Goal: Task Accomplishment & Management: Use online tool/utility

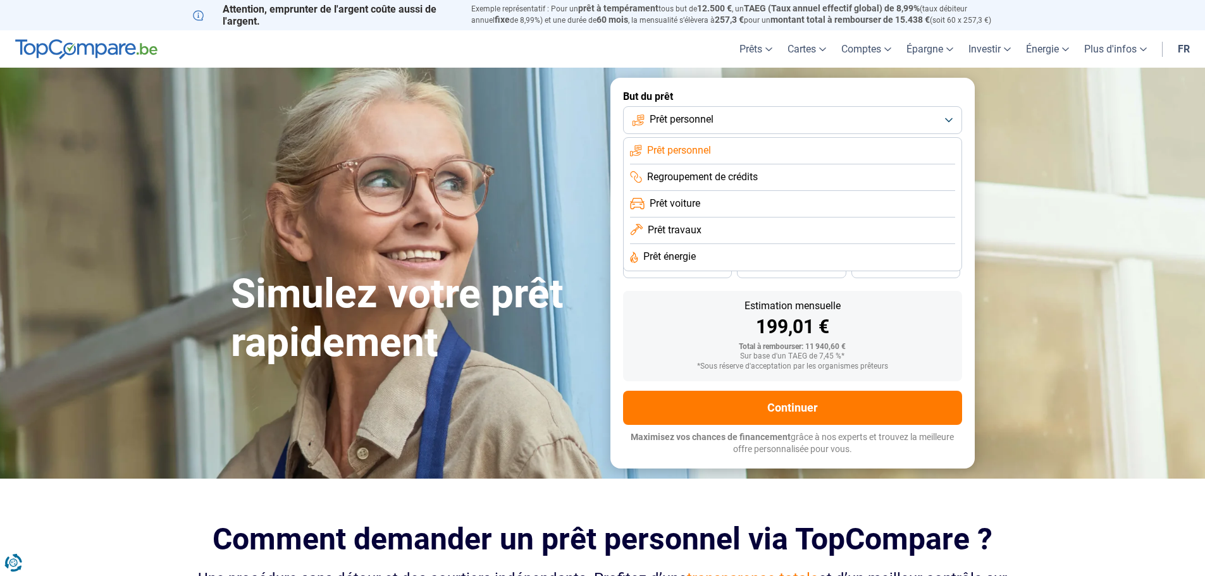
click at [688, 230] on span "Prêt travaux" at bounding box center [675, 230] width 54 height 14
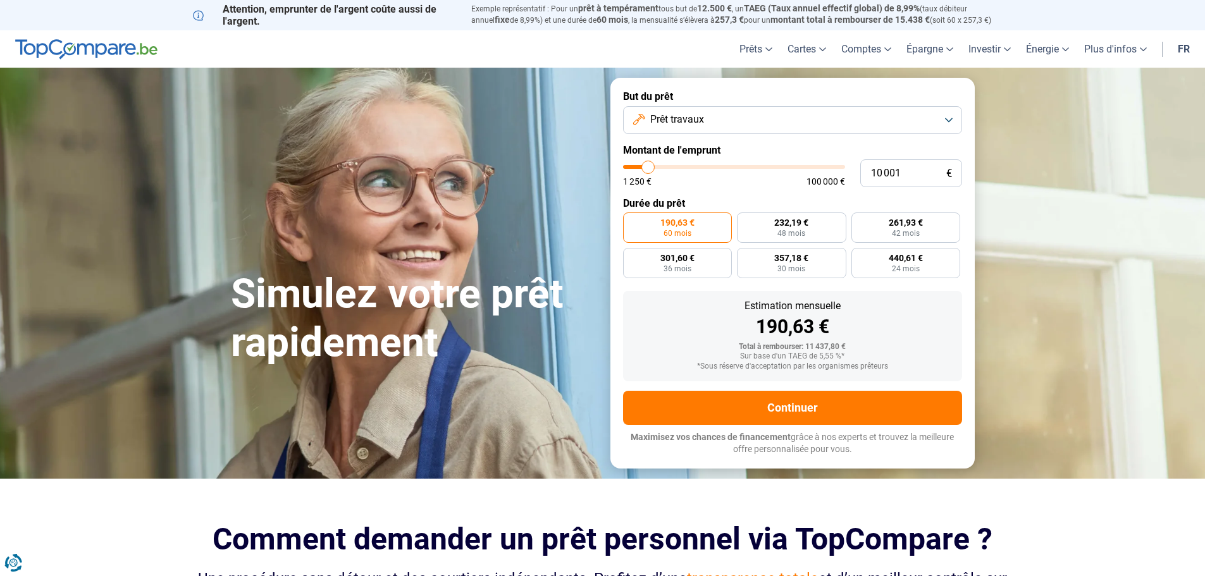
type input "12 750"
type input "12750"
type input "13 250"
type input "13250"
type input "13 500"
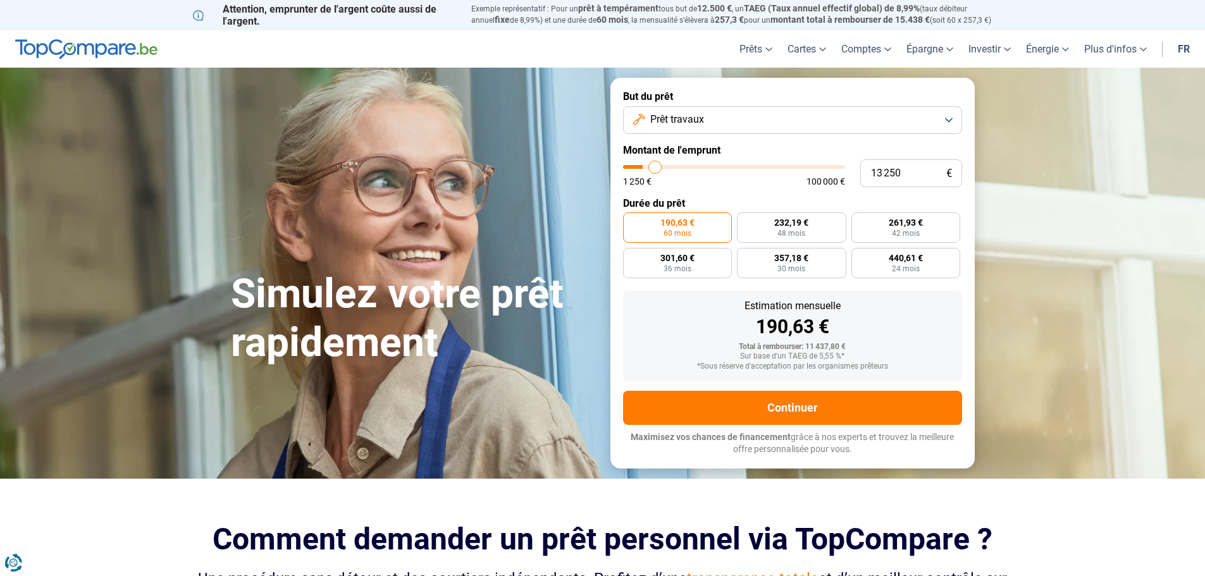
type input "13500"
type input "14 750"
type input "14750"
type input "16 500"
type input "16500"
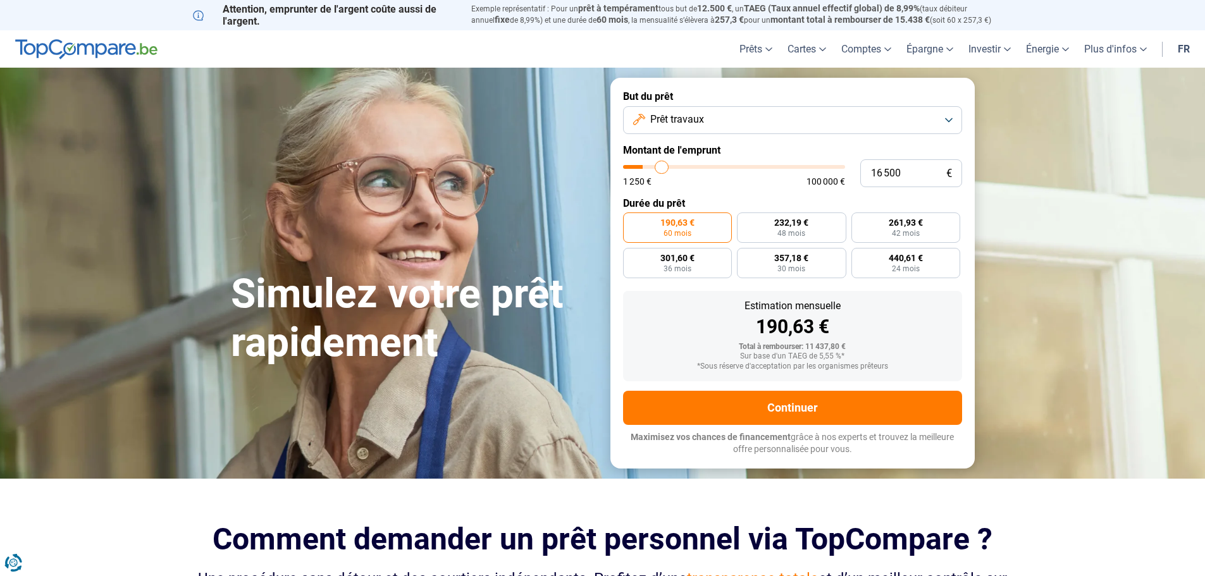
type input "18 000"
type input "18000"
type input "19 250"
type input "19250"
type input "19 750"
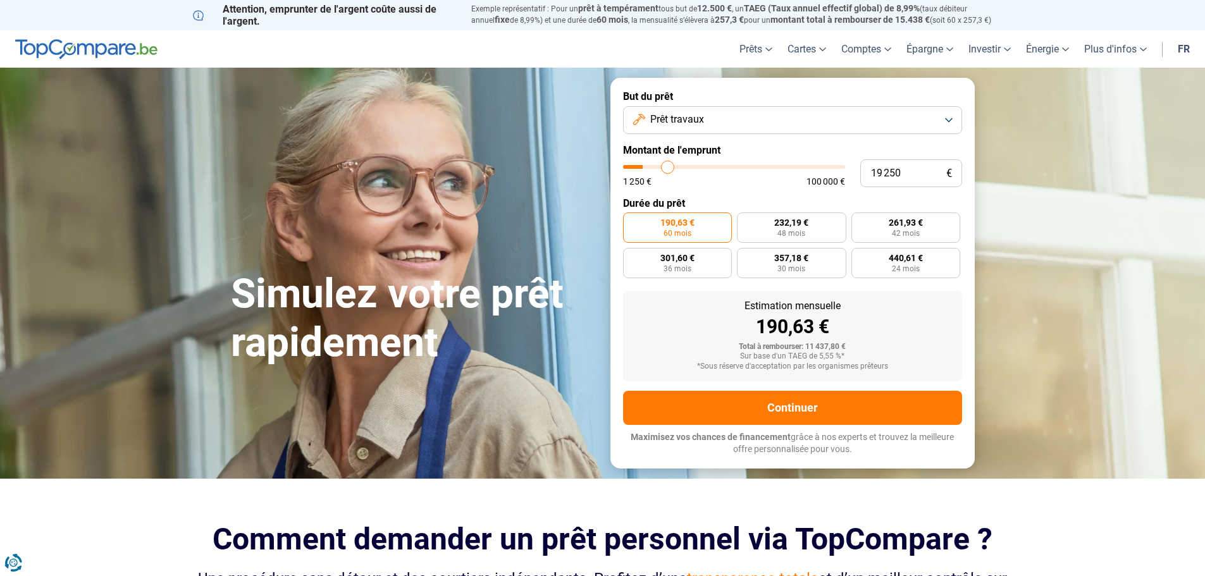
type input "19750"
type input "20 000"
type input "20000"
type input "20 750"
type input "20750"
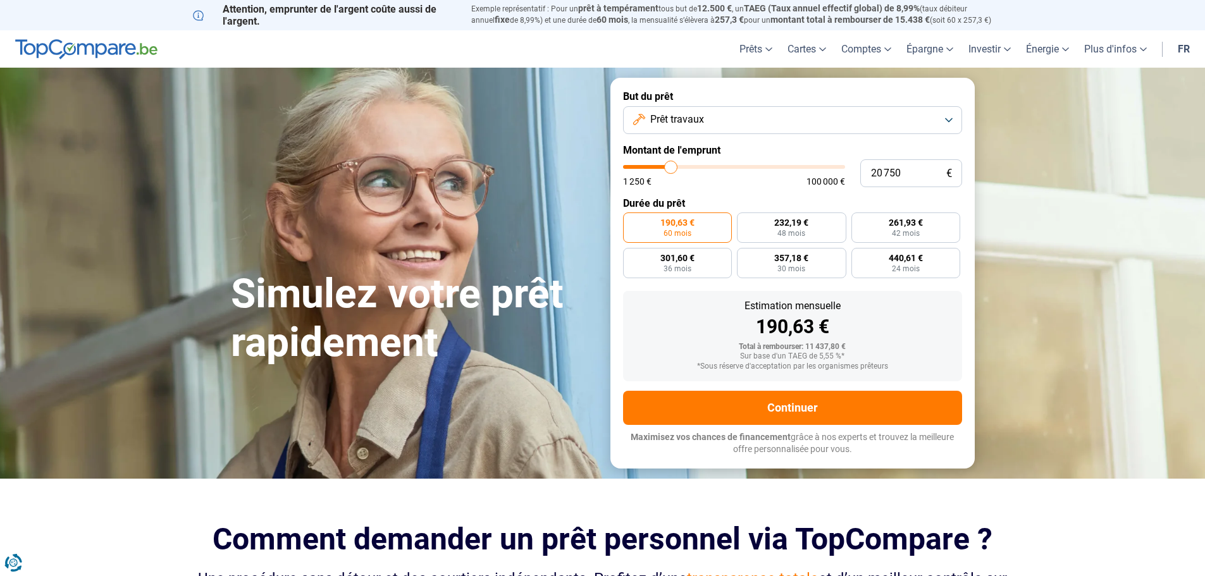
type input "21 750"
type input "21750"
type input "23 000"
type input "23000"
type input "23 750"
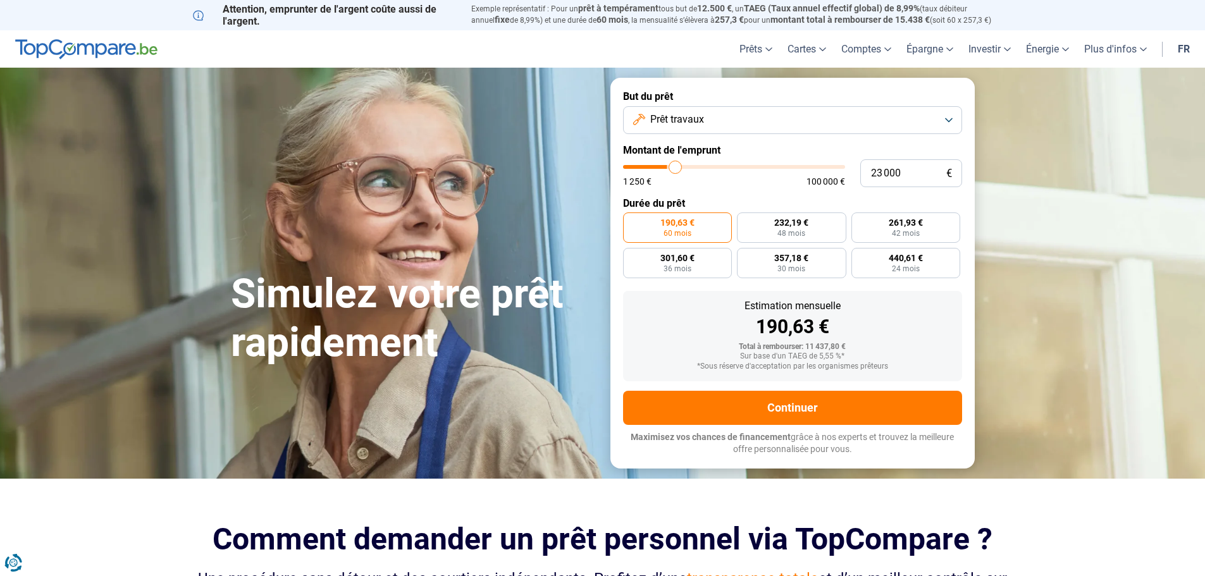
type input "23750"
type input "25 000"
type input "25000"
type input "26 500"
type input "26500"
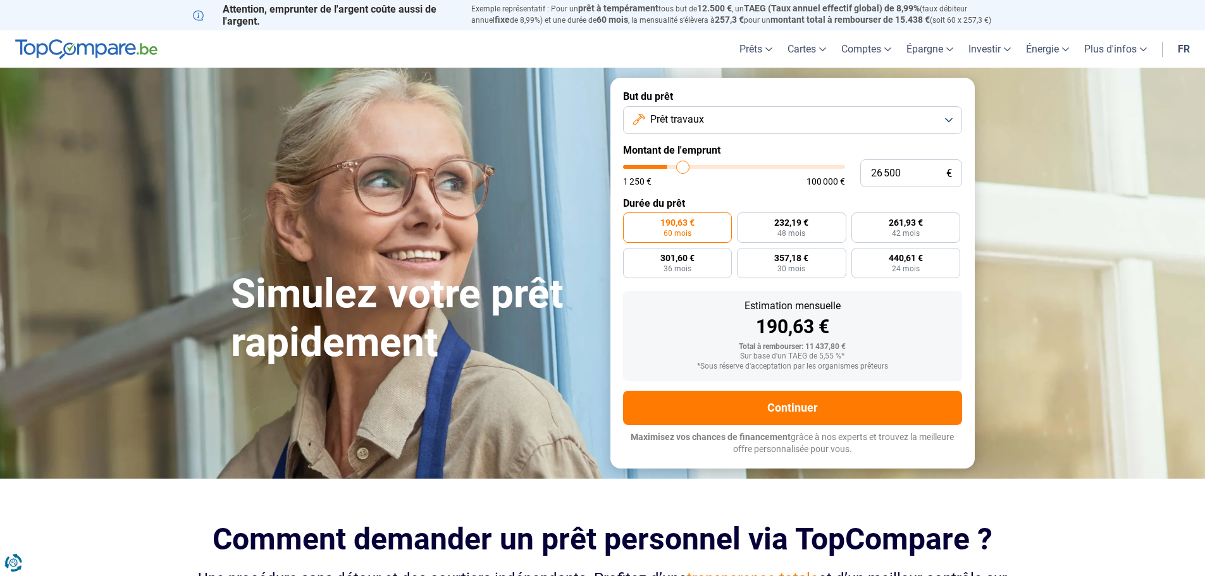
type input "27 500"
type input "27500"
type input "28 000"
type input "28000"
type input "28 250"
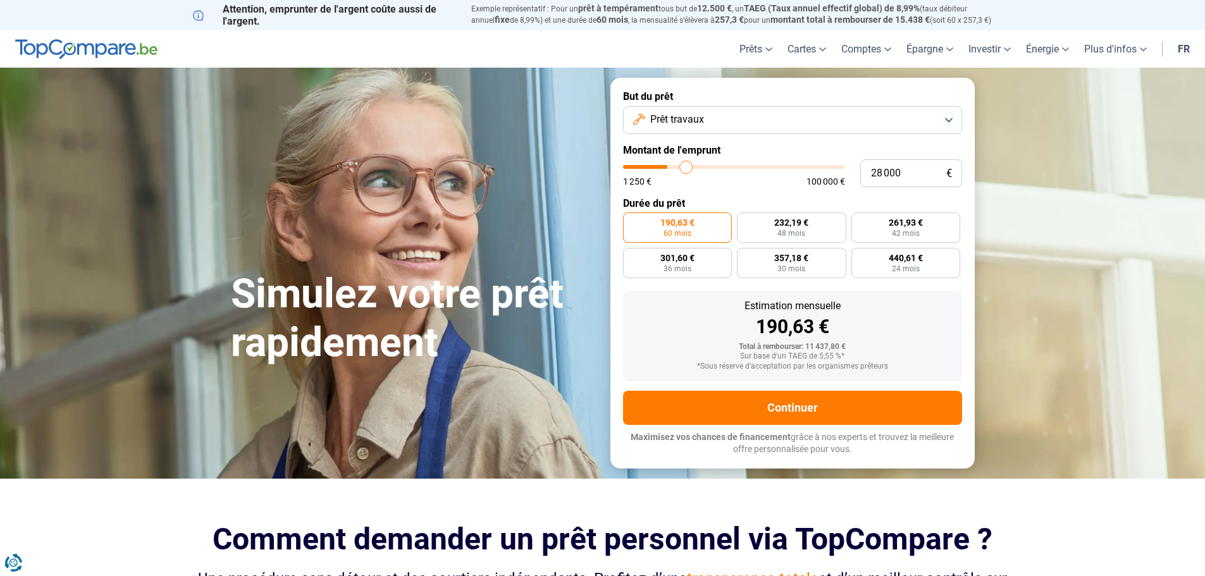
type input "28250"
type input "28 750"
type input "28750"
type input "29 000"
type input "29000"
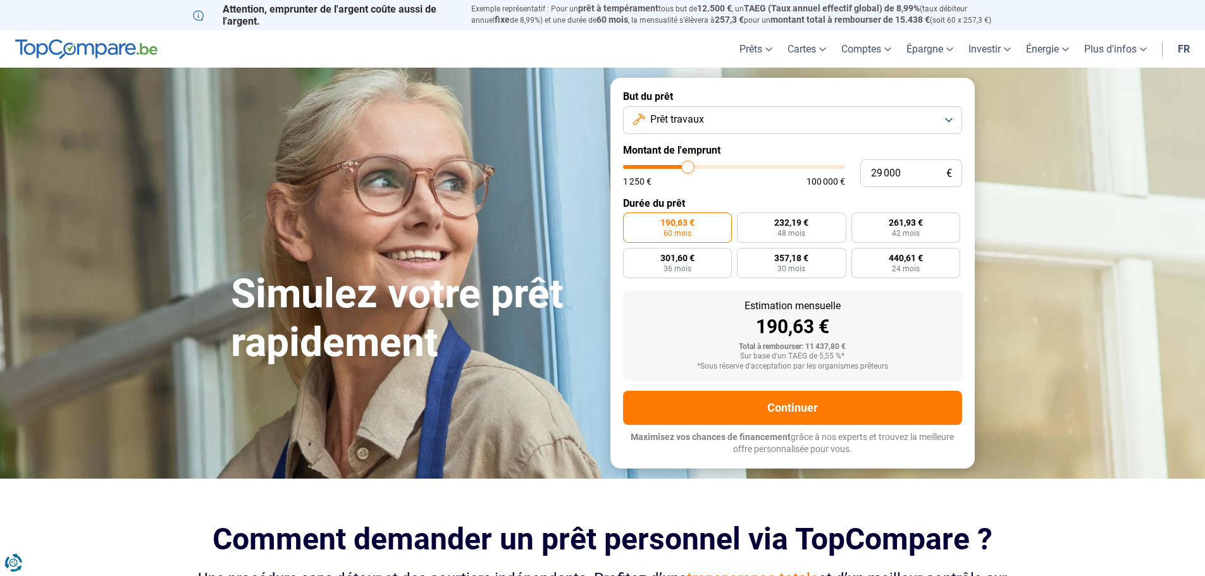
type input "29 250"
type input "29250"
type input "30 250"
drag, startPoint x: 652, startPoint y: 166, endPoint x: 691, endPoint y: 169, distance: 39.3
type input "30250"
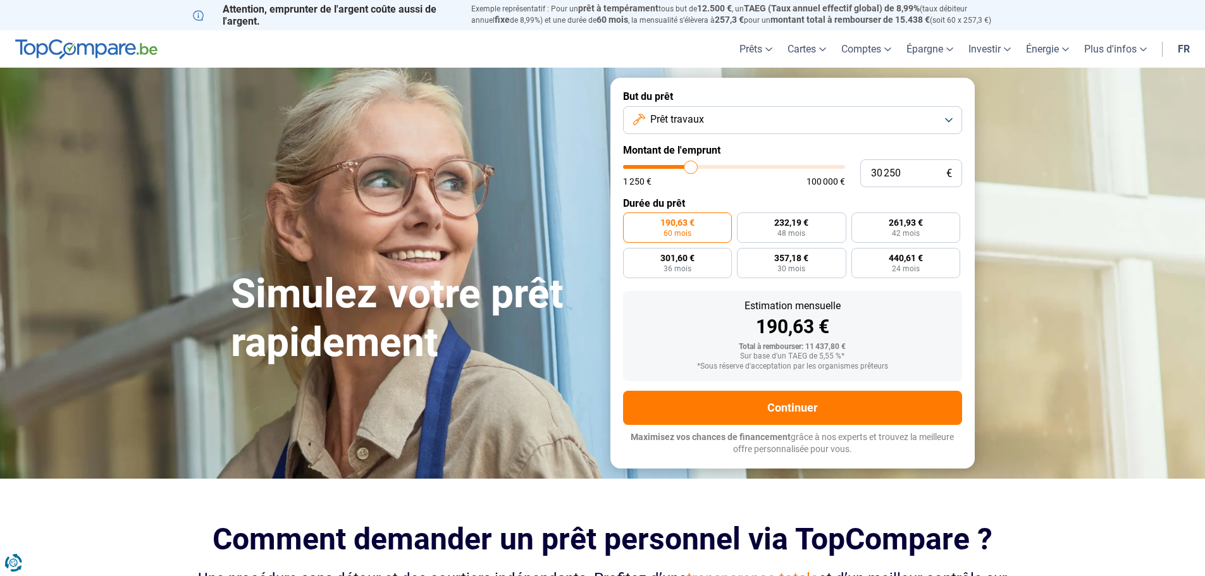
click at [691, 169] on input "range" at bounding box center [734, 167] width 222 height 4
radio input "false"
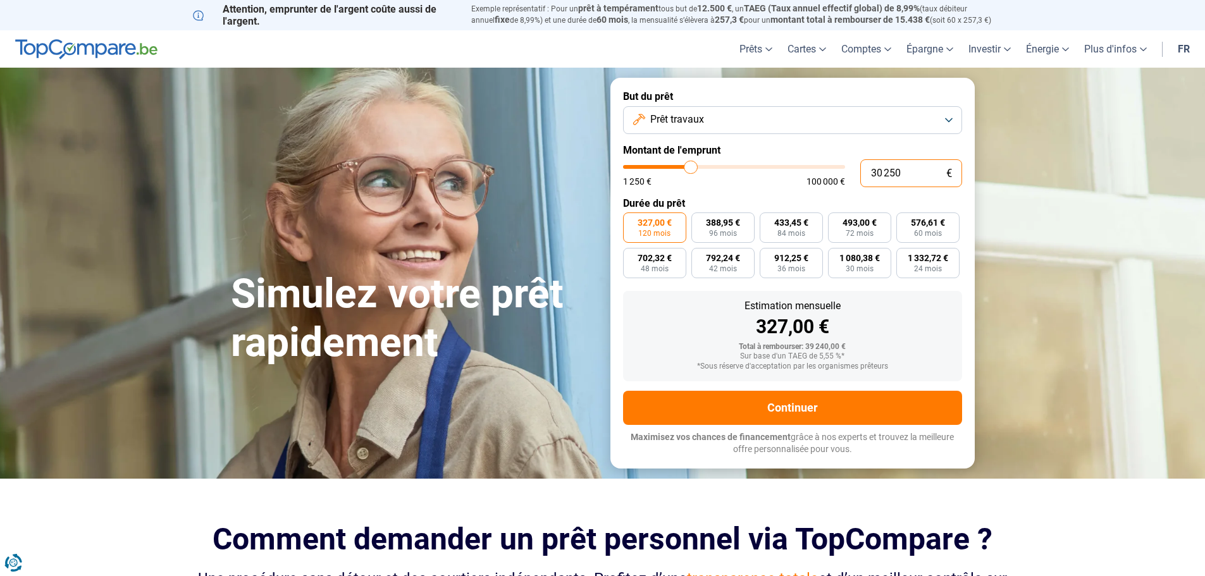
click at [877, 173] on input "30 250" at bounding box center [911, 173] width 102 height 28
type input "3"
type input "1250"
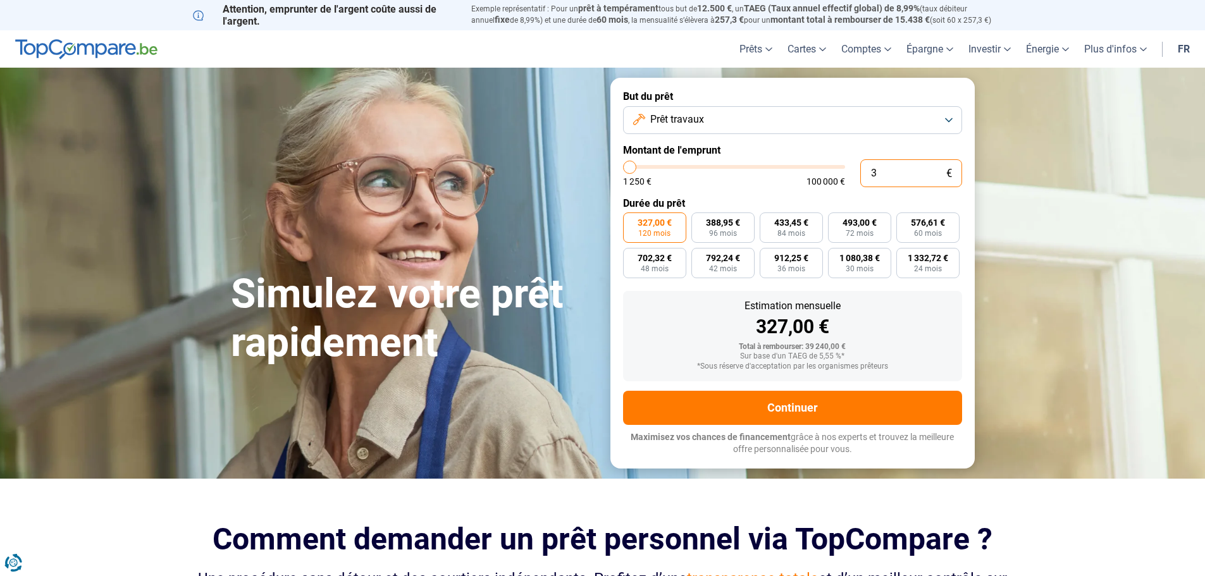
type input "30"
type input "1250"
type input "300"
type input "1250"
type input "3 000"
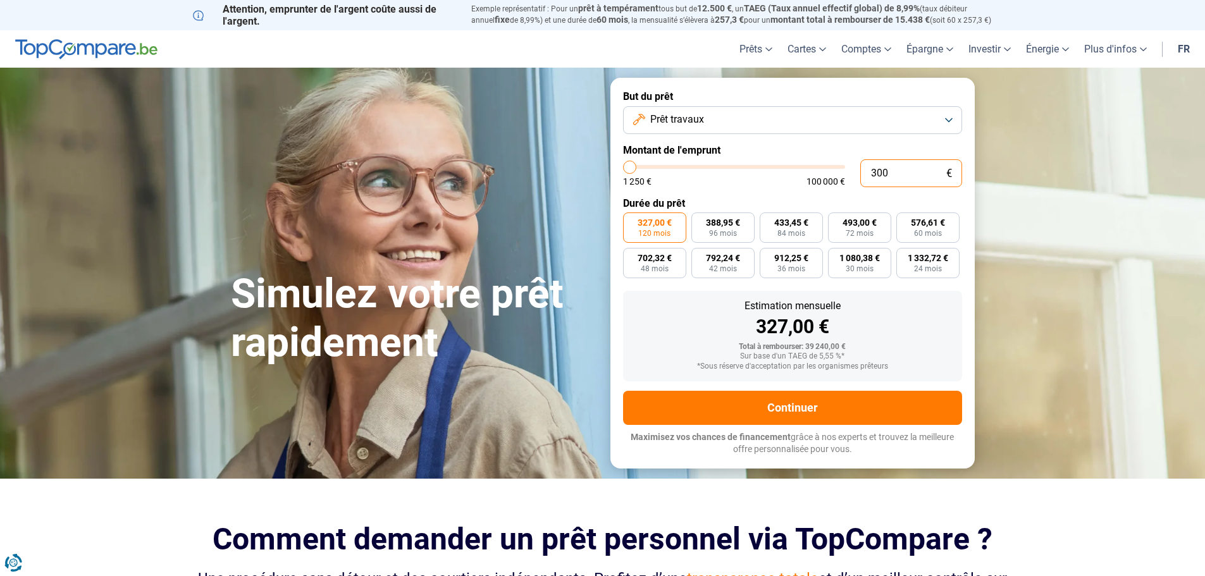
type input "3000"
type input "30 000"
type input "30000"
click at [624, 297] on div "Estimation mensuelle 324,30 € Total à rembourser: 38 916,00 € Sur base d'un TAE…" at bounding box center [792, 336] width 339 height 90
click at [932, 168] on input "30 000" at bounding box center [911, 173] width 102 height 28
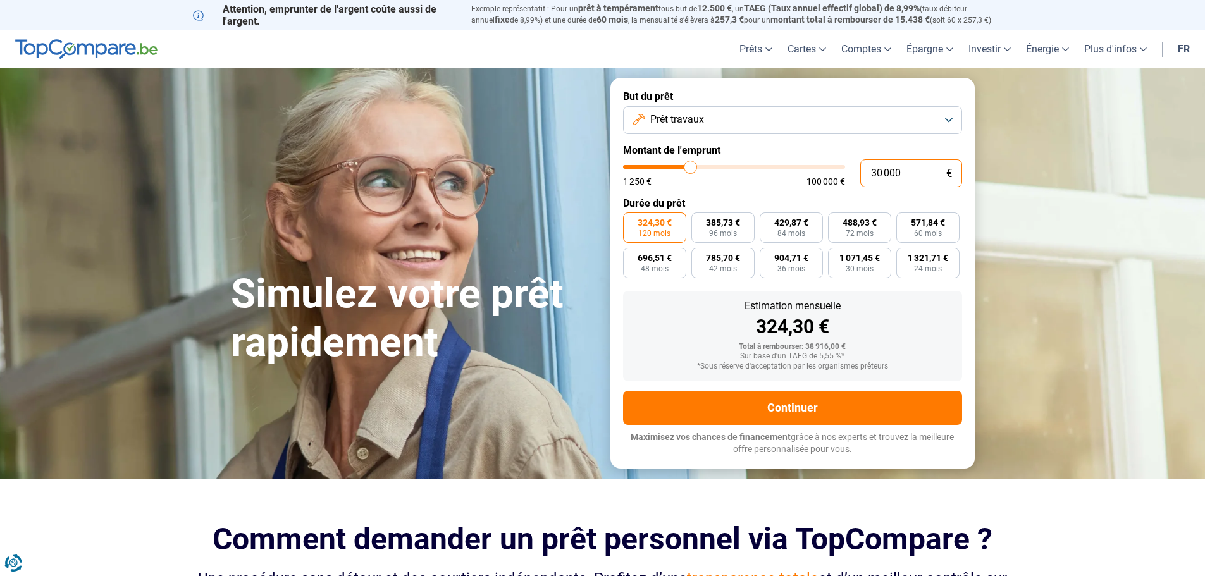
click at [932, 168] on input "30 000" at bounding box center [911, 173] width 102 height 28
type input "2"
type input "1250"
type input "20"
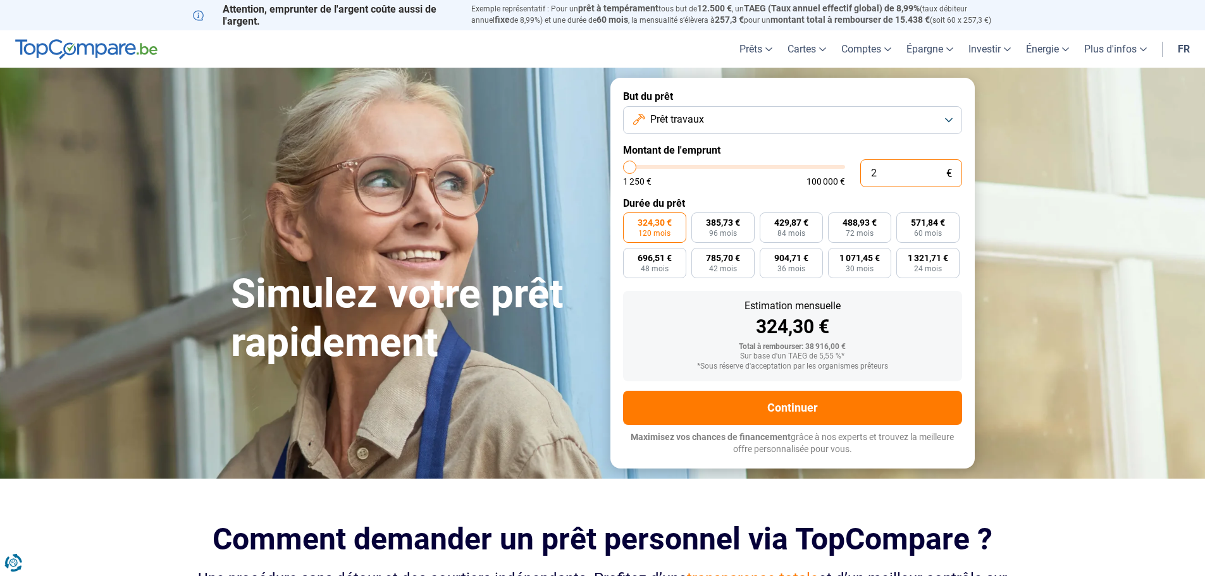
type input "1250"
type input "200"
type input "1250"
type input "2 000"
type input "2000"
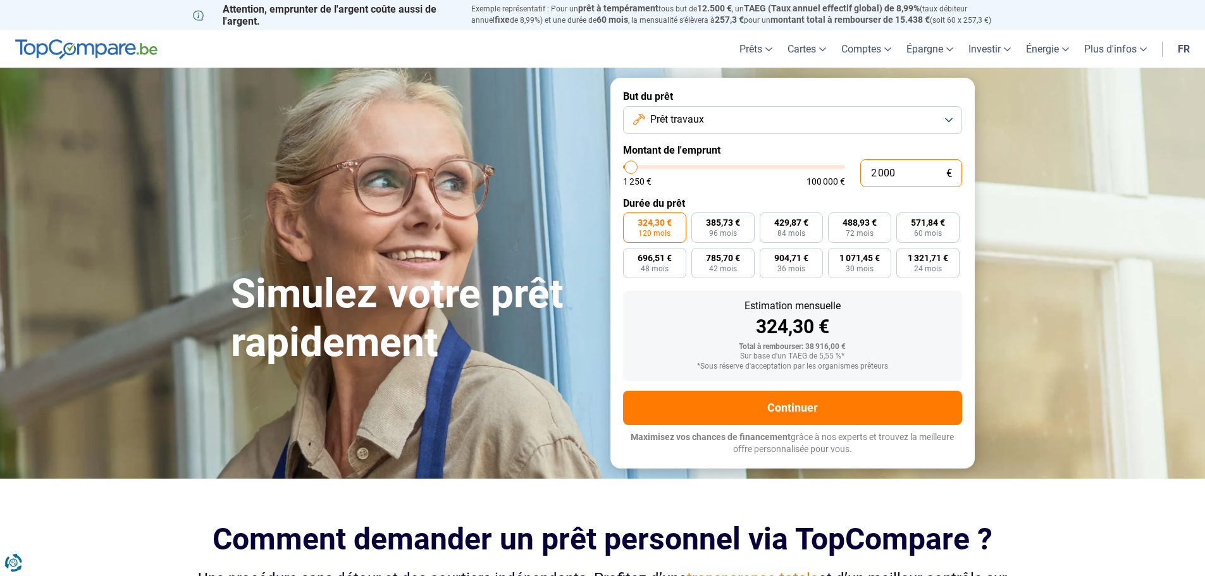
type input "20 000"
type input "20000"
radio input "true"
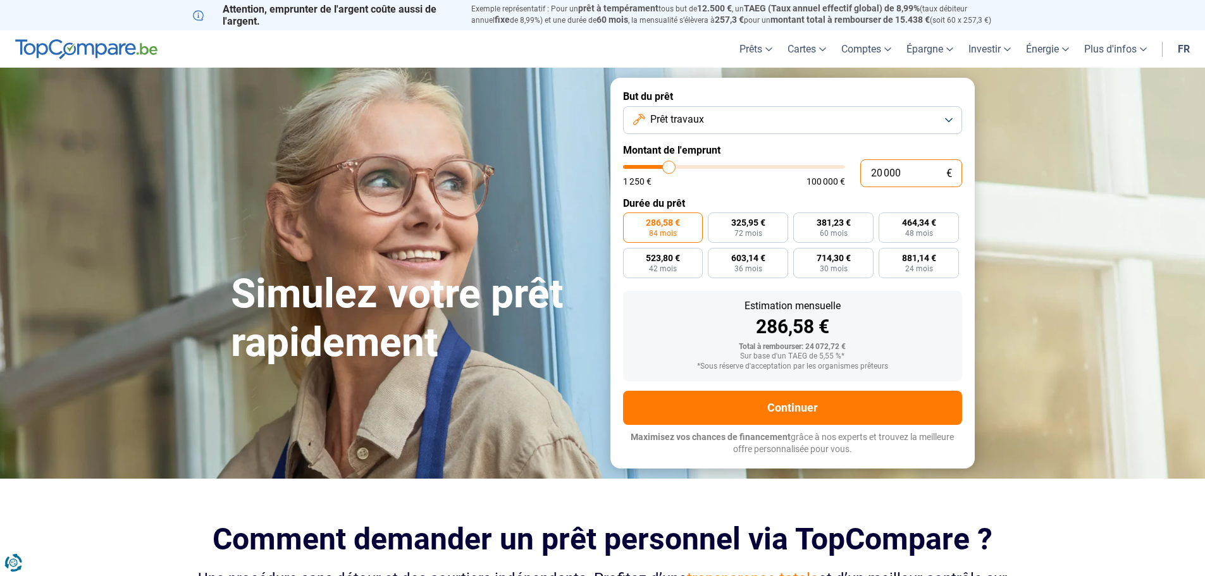
click at [932, 168] on input "20 000" at bounding box center [911, 173] width 102 height 28
click at [936, 168] on input "20 000" at bounding box center [911, 173] width 102 height 28
type input "2"
type input "1250"
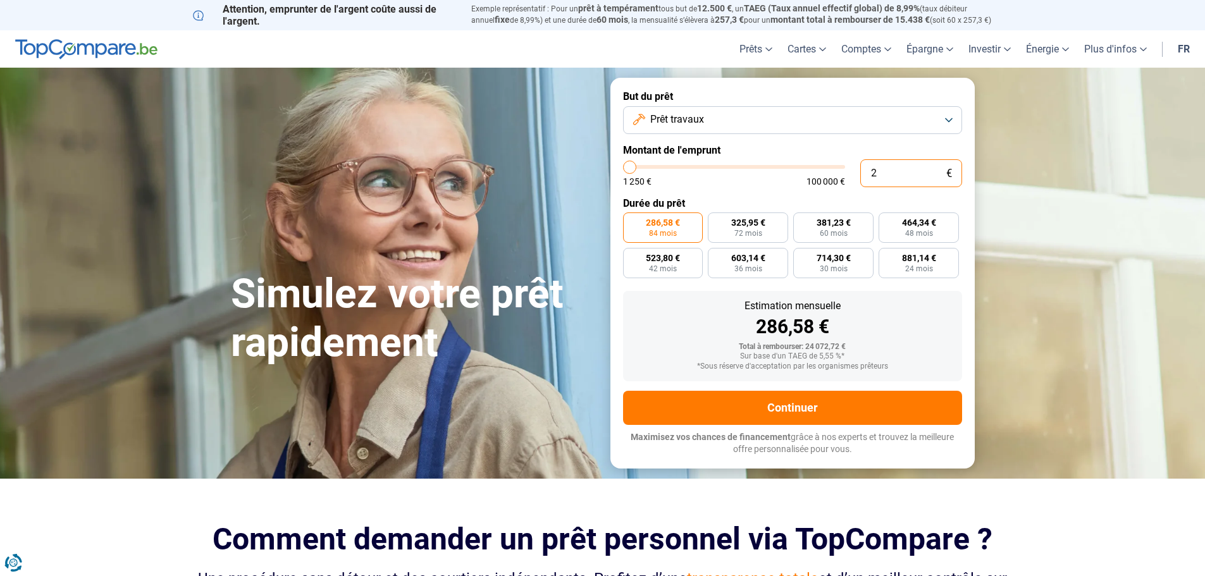
type input "20"
type input "1250"
type input "200"
type input "1250"
type input "2 000"
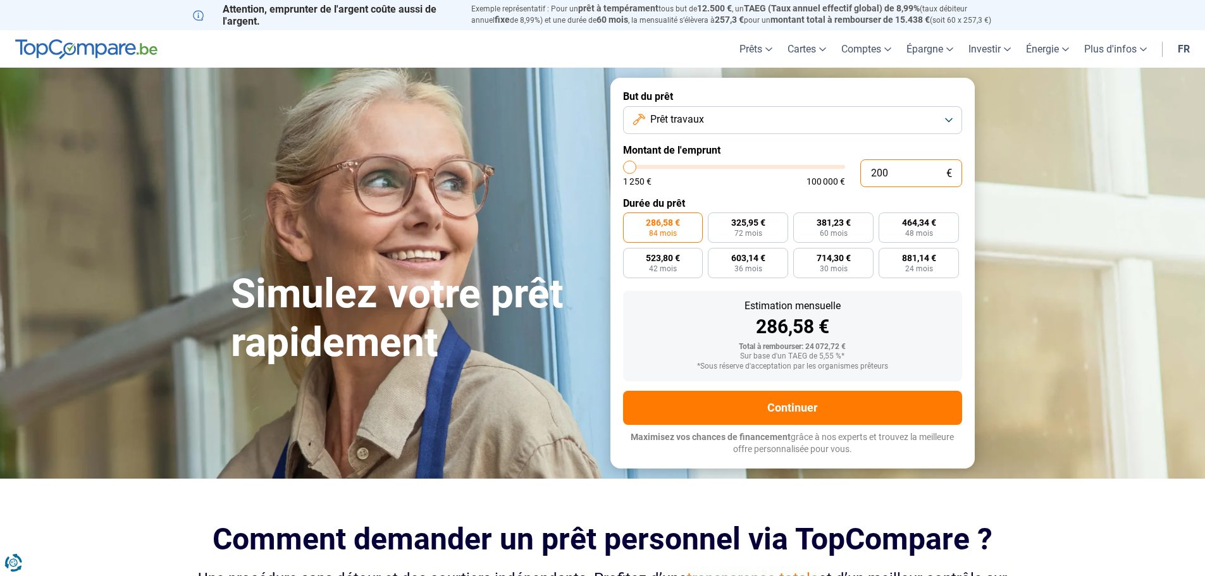
type input "2000"
type input "20 000"
type input "20000"
type input "200 001"
type input "100000"
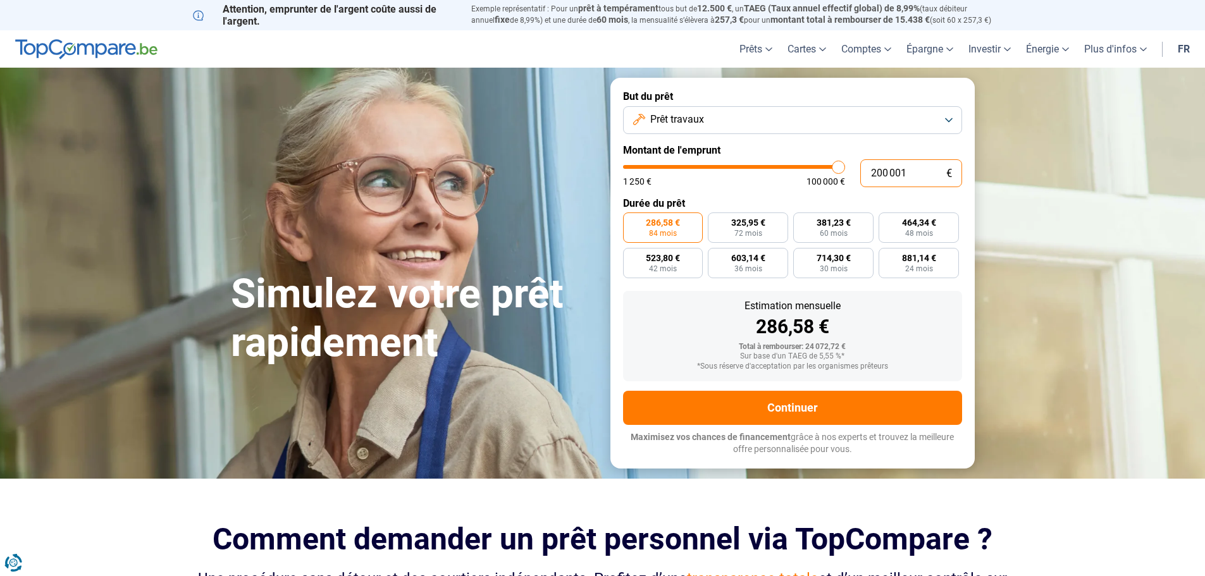
type input "20 000"
type input "20000"
type input "2 000"
type input "2000"
type input "20 001"
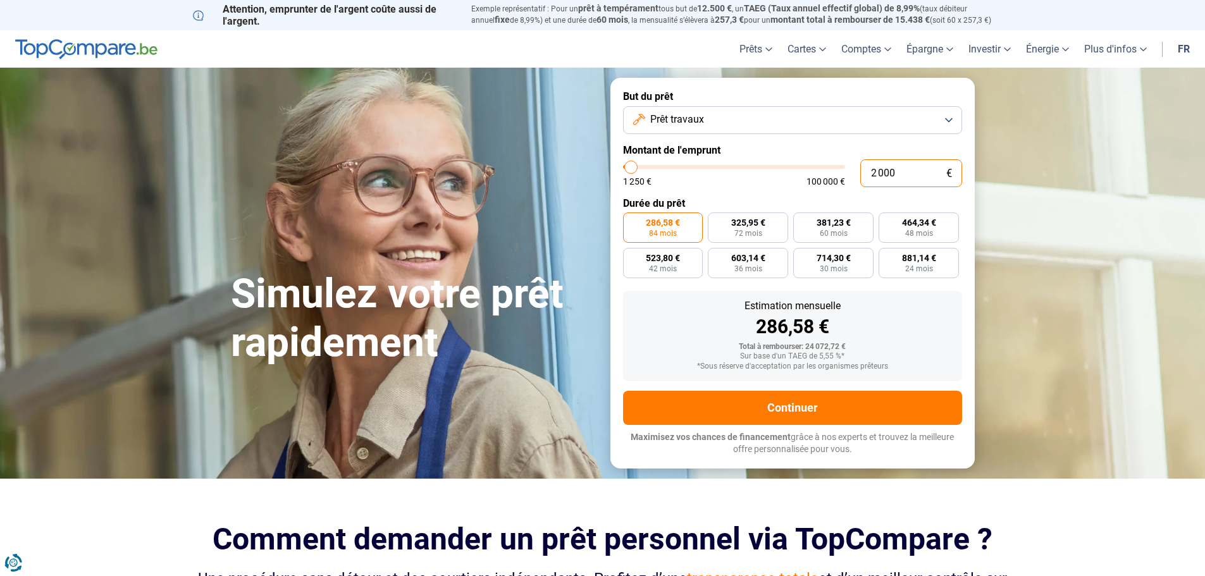
type input "20000"
type input "20 001"
type input "20000"
radio input "false"
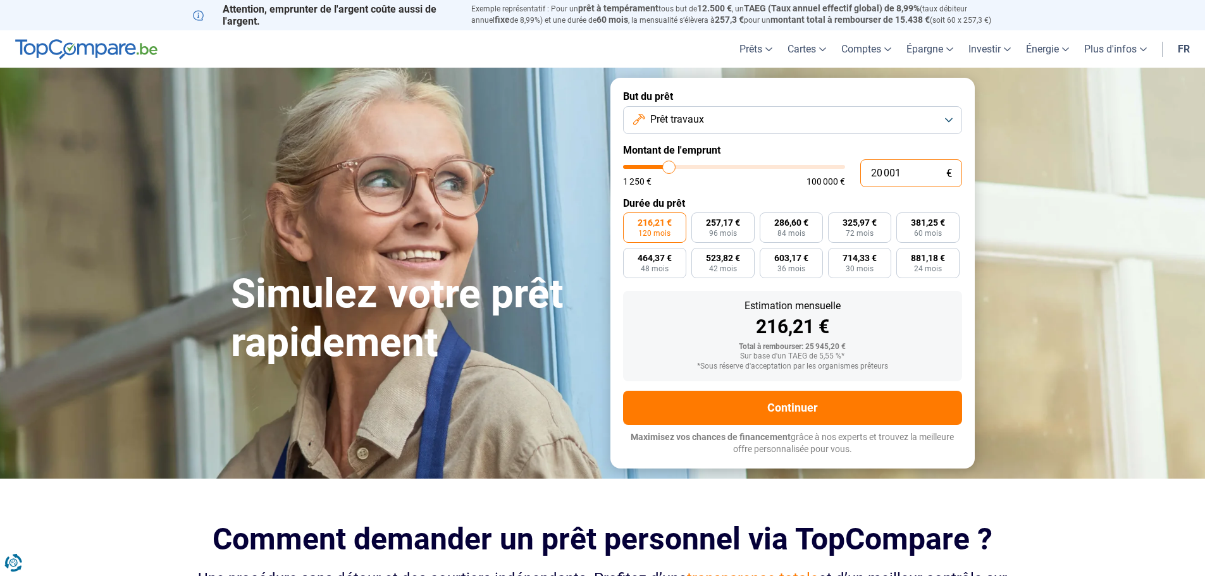
click at [904, 174] on input "20 001" at bounding box center [911, 173] width 102 height 28
type input "2"
type input "1250"
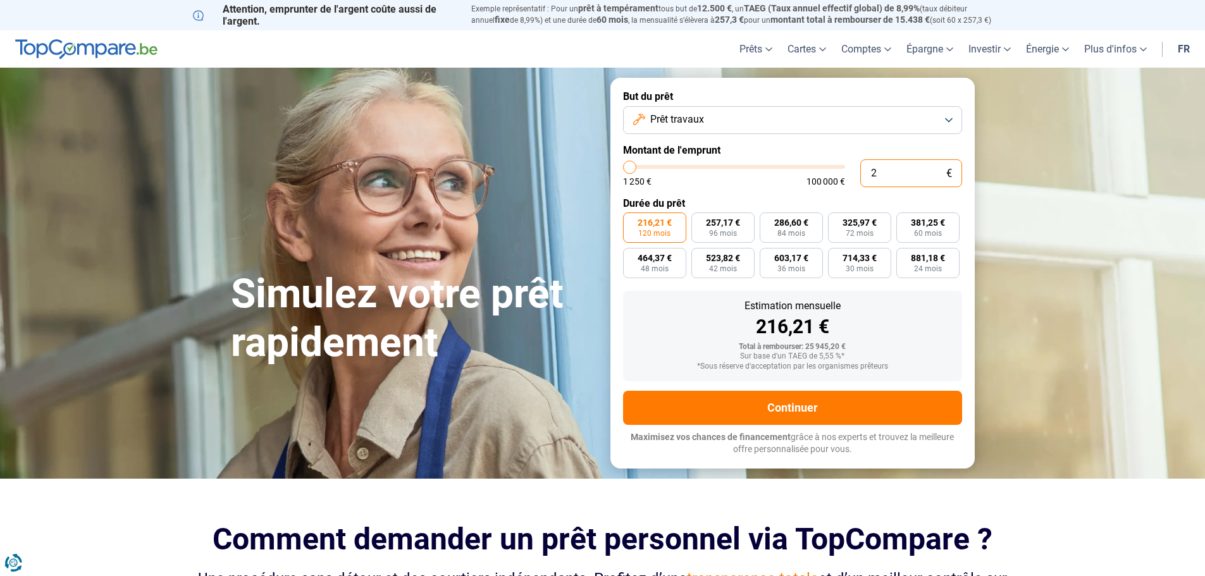
type input "20"
type input "1250"
type input "200"
type input "1250"
type input "2 000"
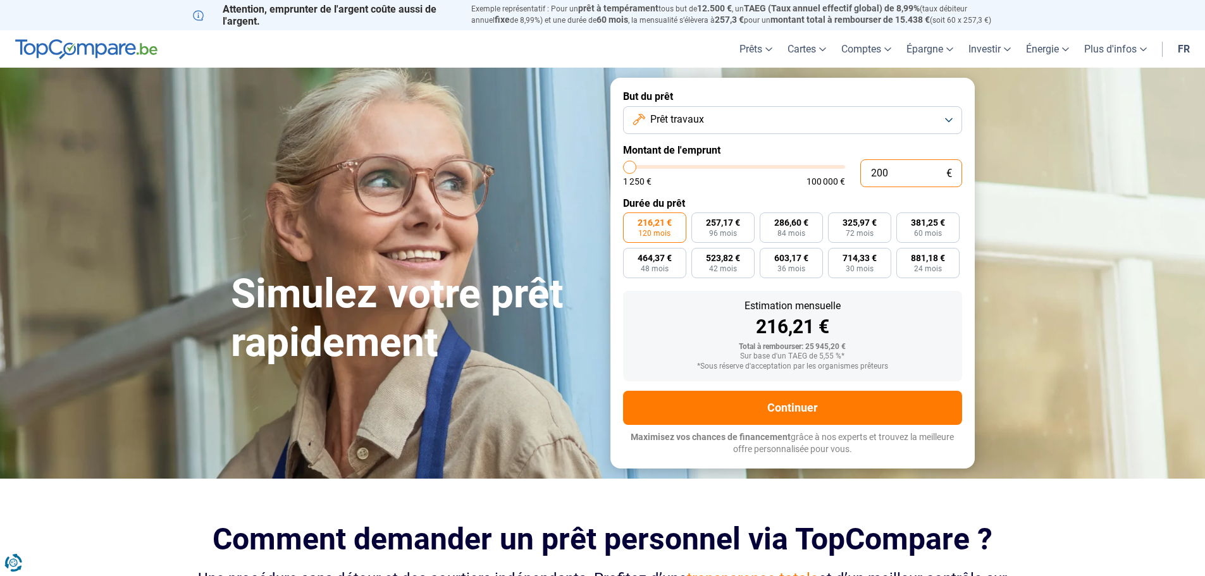
type input "2000"
type input "20 000"
type input "20000"
type input "20 000"
radio input "true"
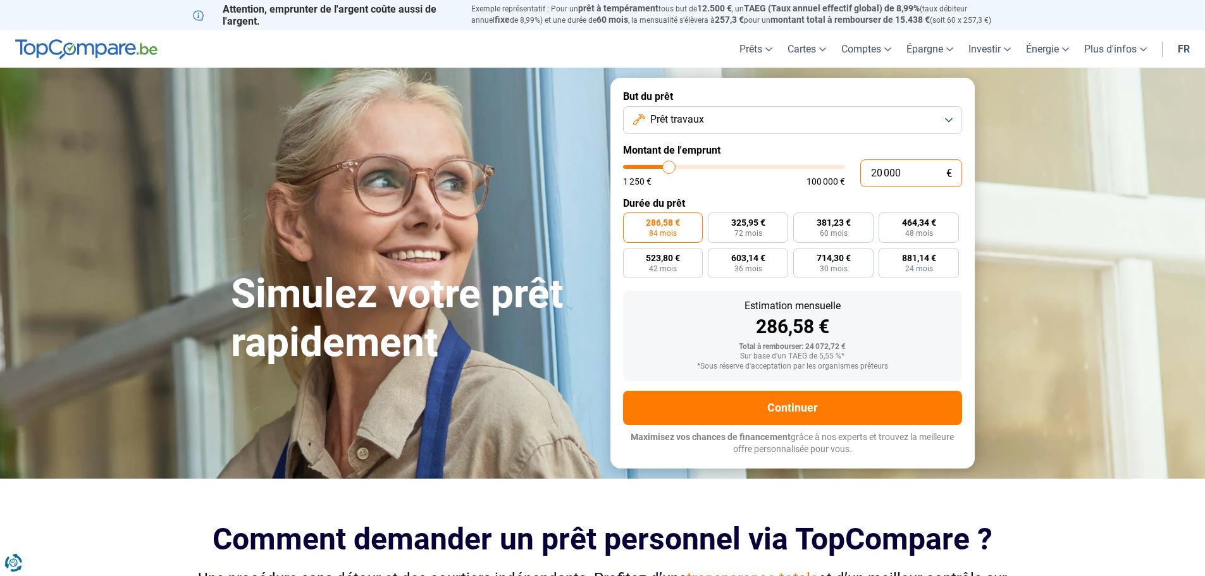
type input "2 000"
type input "2000"
type input "20 001"
type input "20000"
radio input "false"
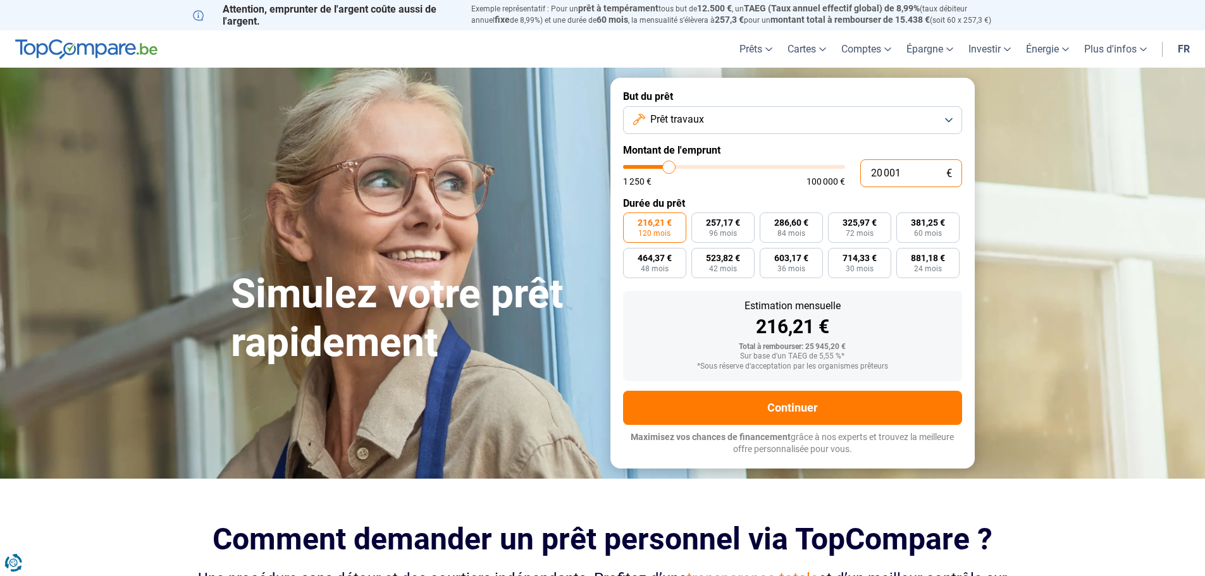
click at [925, 172] on input "20 001" at bounding box center [911, 173] width 102 height 28
type input "2 000"
type input "2000"
type input "20 000"
type input "20000"
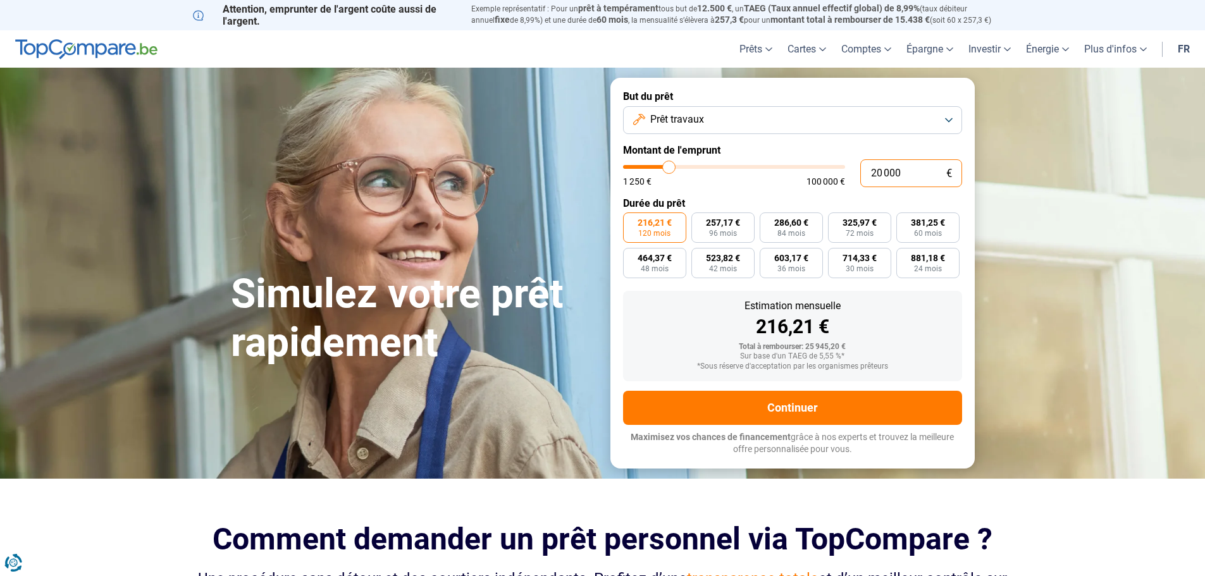
type input "2 000"
type input "2000"
type input "200"
type input "1250"
type input "20"
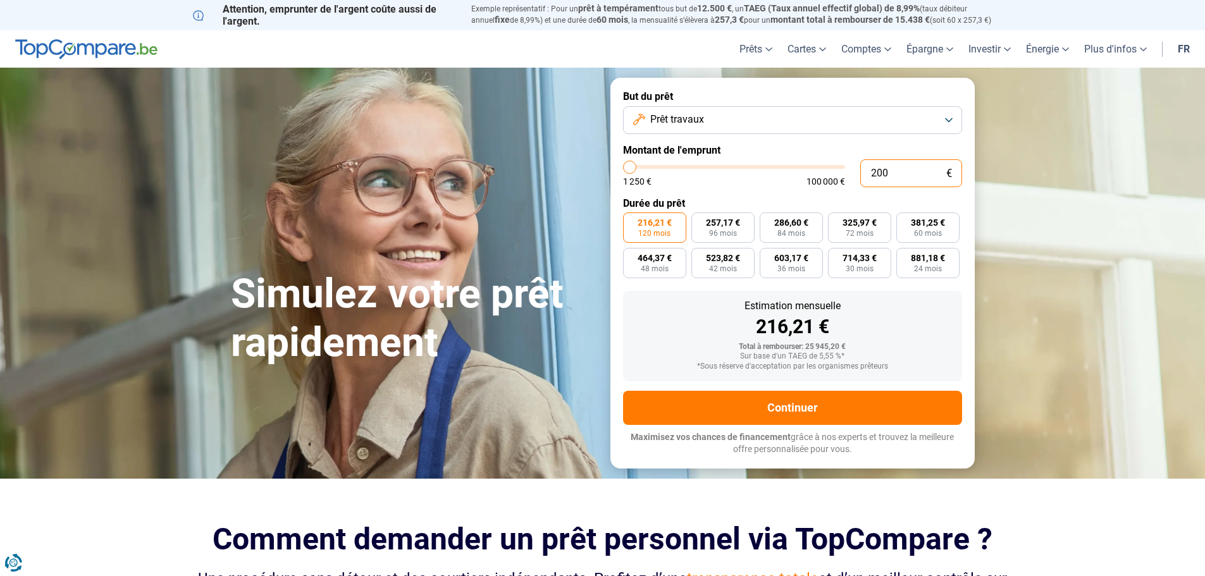
type input "1250"
type input "2"
type input "1250"
type input "0"
type input "1250"
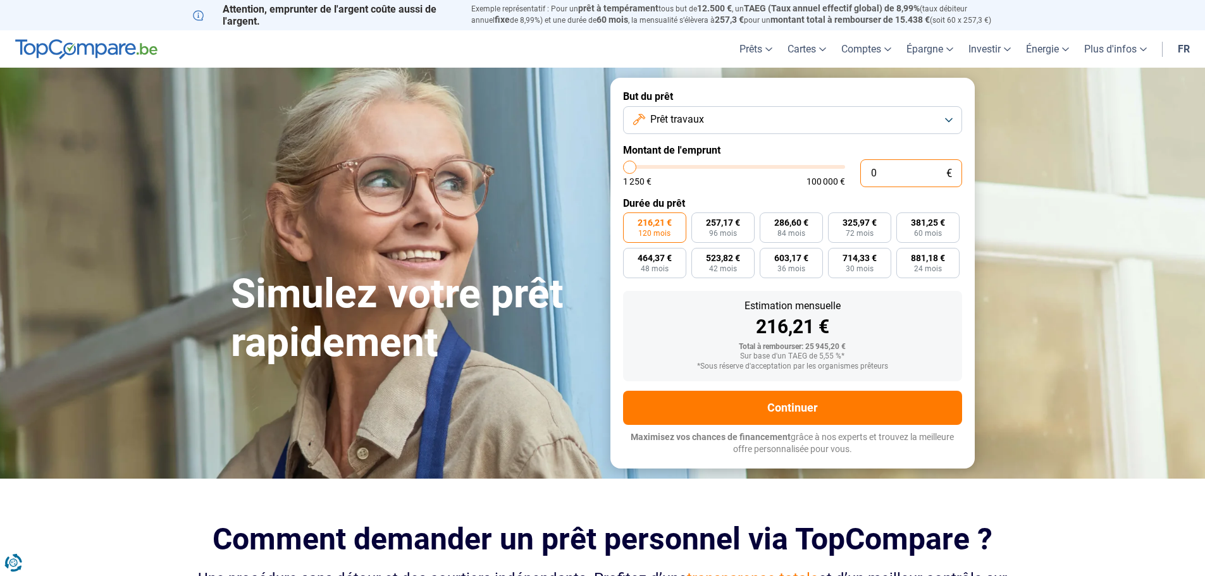
type input "2"
type input "1250"
type input "25"
type input "1250"
type input "250"
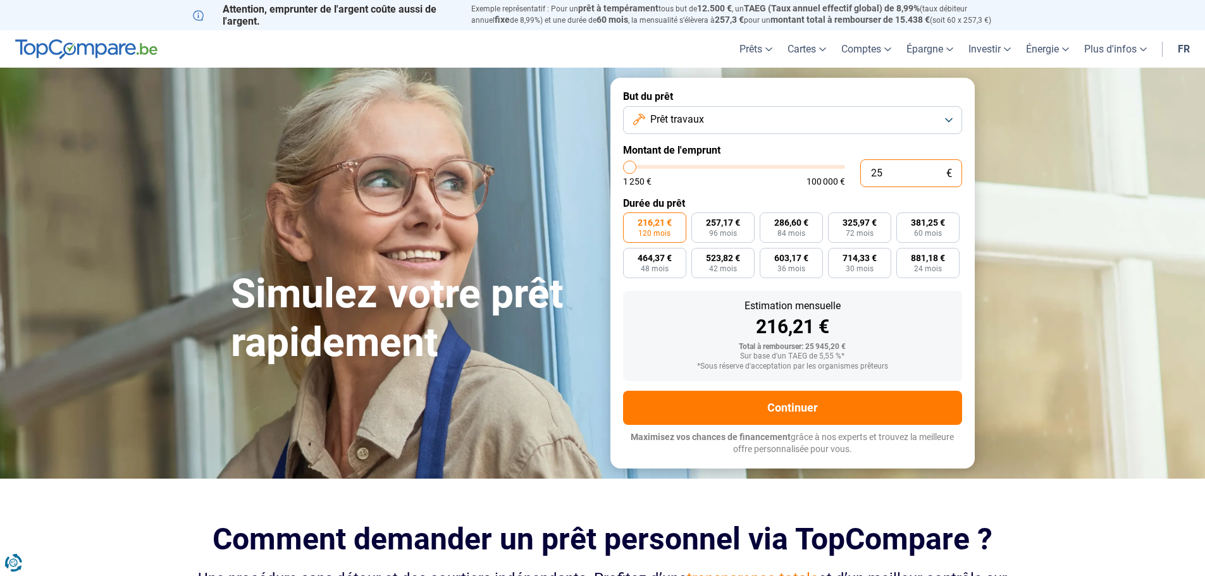
type input "1250"
type input "2 500"
type input "2500"
type input "25 000"
type input "25000"
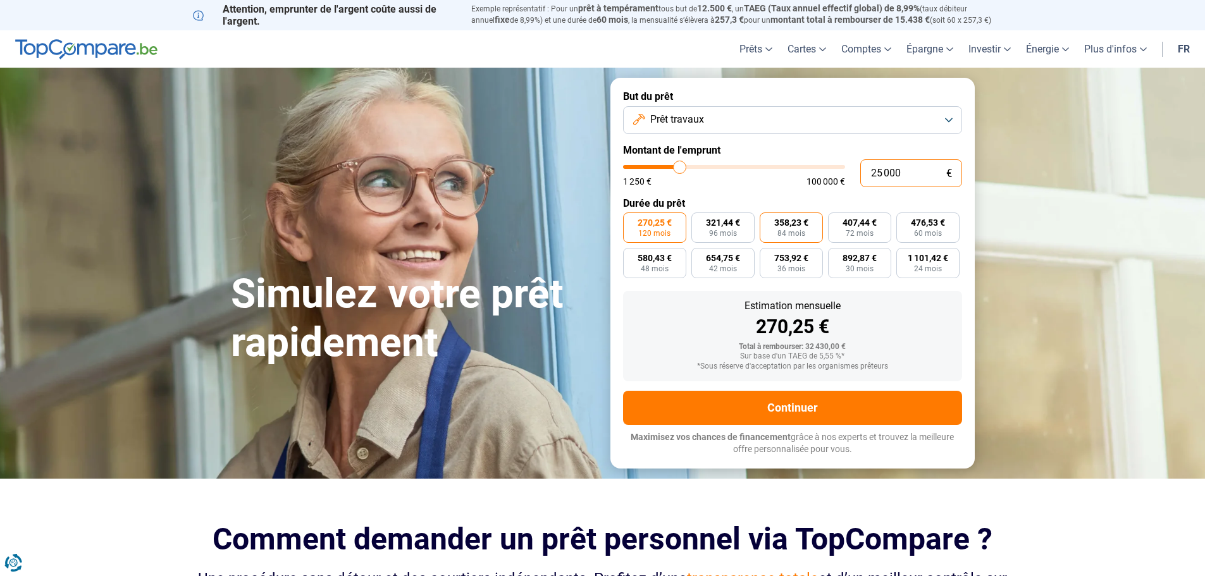
type input "25 000"
drag, startPoint x: 797, startPoint y: 234, endPoint x: 791, endPoint y: 239, distance: 7.6
click at [796, 240] on label "358,23 € 84 mois" at bounding box center [791, 228] width 63 height 30
click at [791, 234] on span "84 mois" at bounding box center [791, 234] width 28 height 8
click at [768, 221] on input "358,23 € 84 mois" at bounding box center [764, 217] width 8 height 8
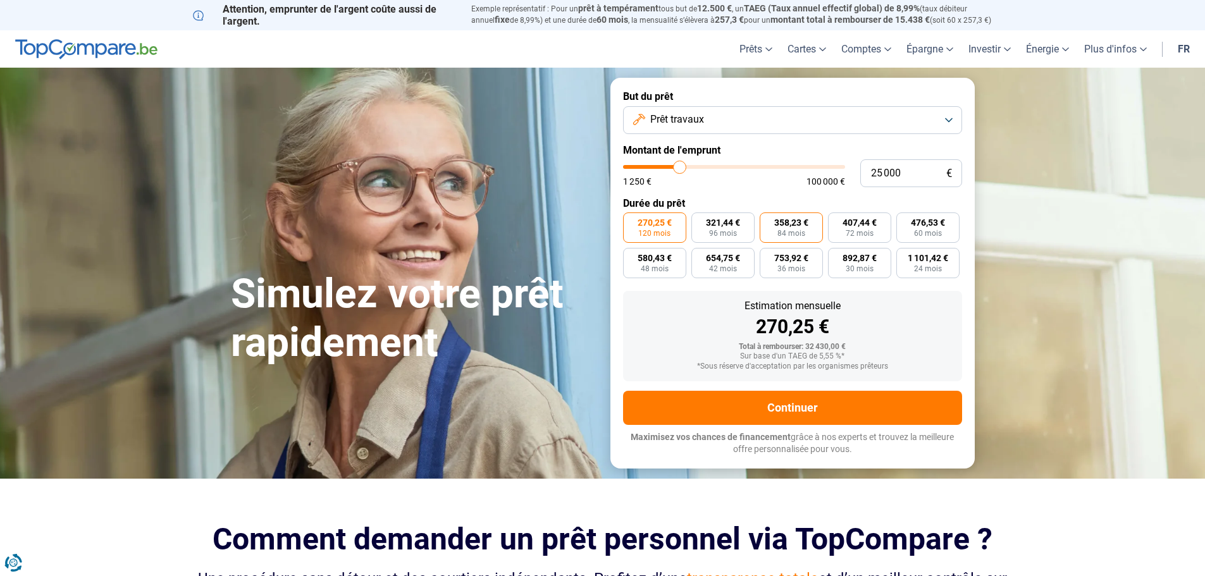
radio input "true"
click at [839, 114] on button "Prêt travaux" at bounding box center [792, 120] width 339 height 28
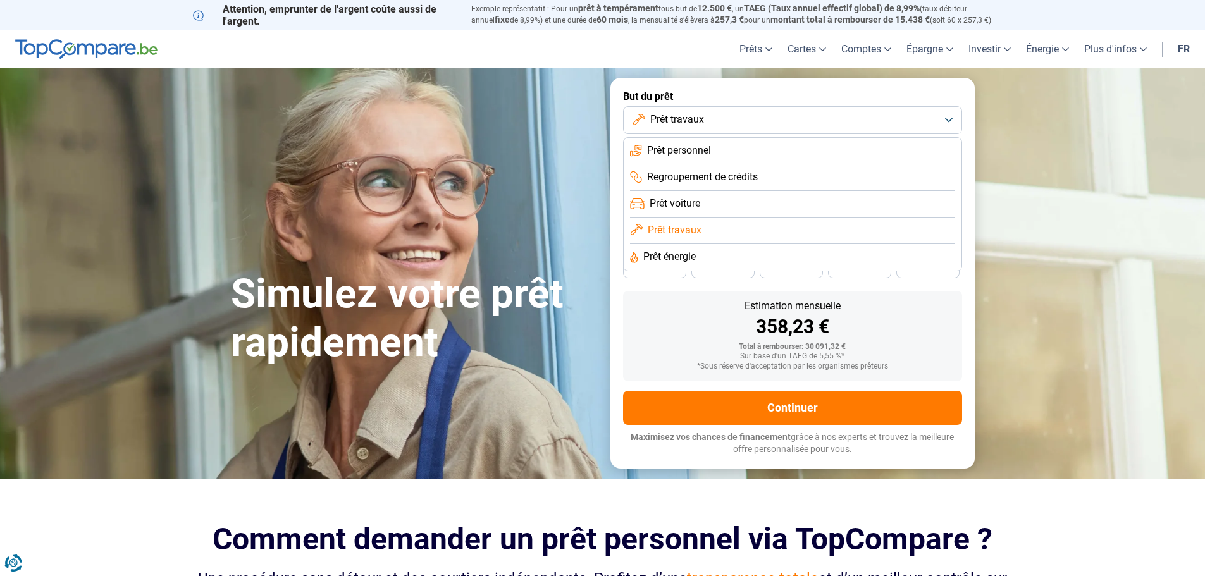
click at [640, 312] on div "Estimation mensuelle 358,23 €" at bounding box center [792, 318] width 319 height 35
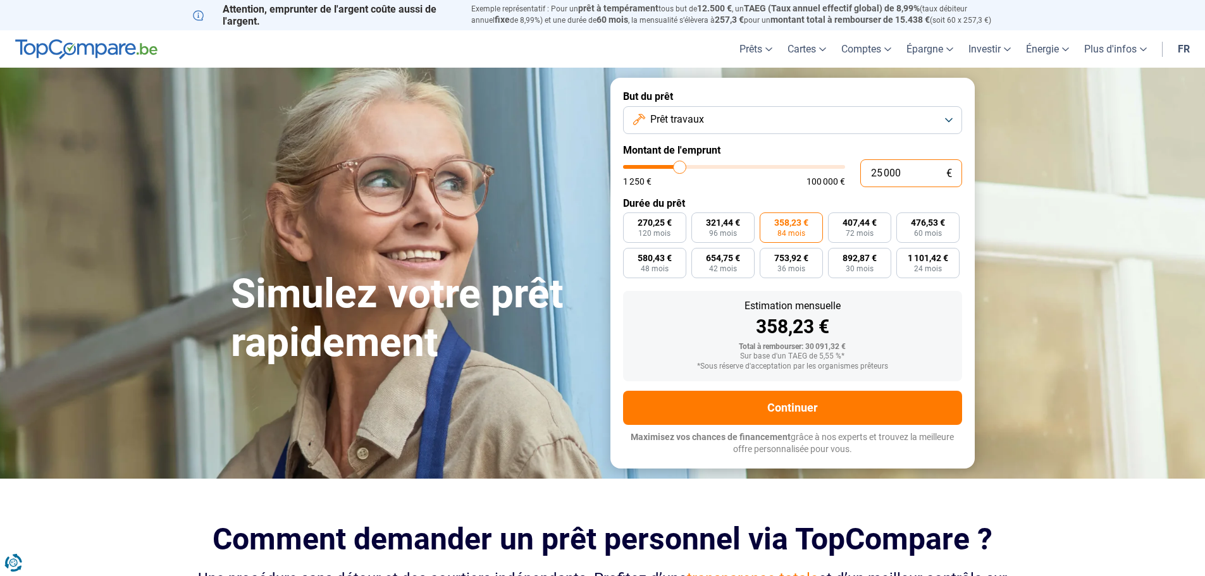
click at [898, 178] on input "25 000" at bounding box center [911, 173] width 102 height 28
type input "3"
type input "1250"
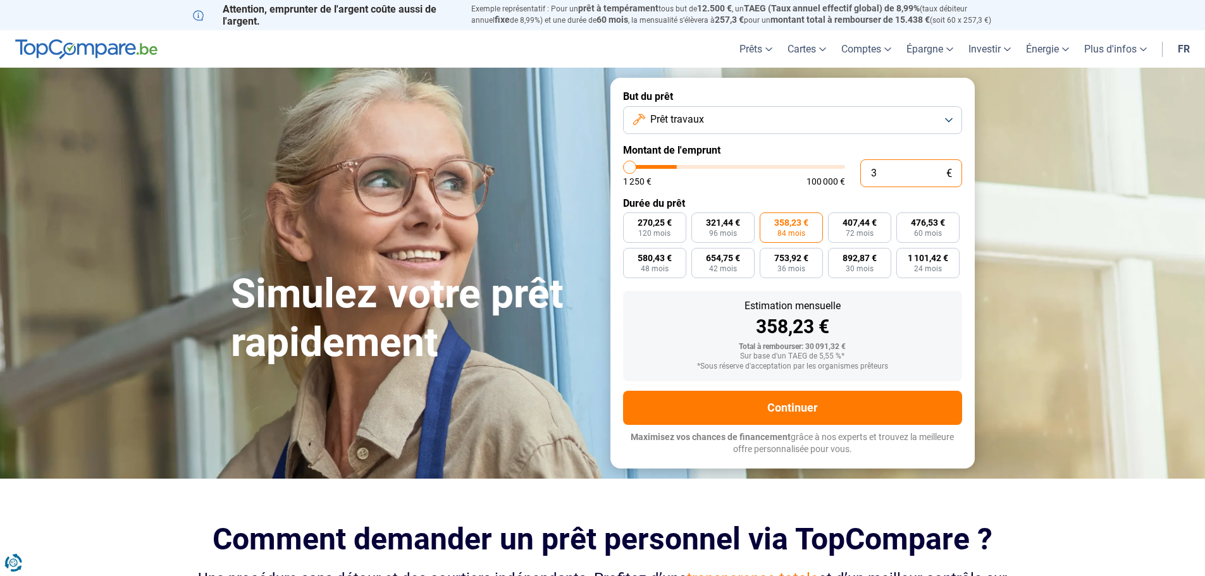
type input "30"
type input "1250"
type input "300"
type input "1250"
type input "3 000"
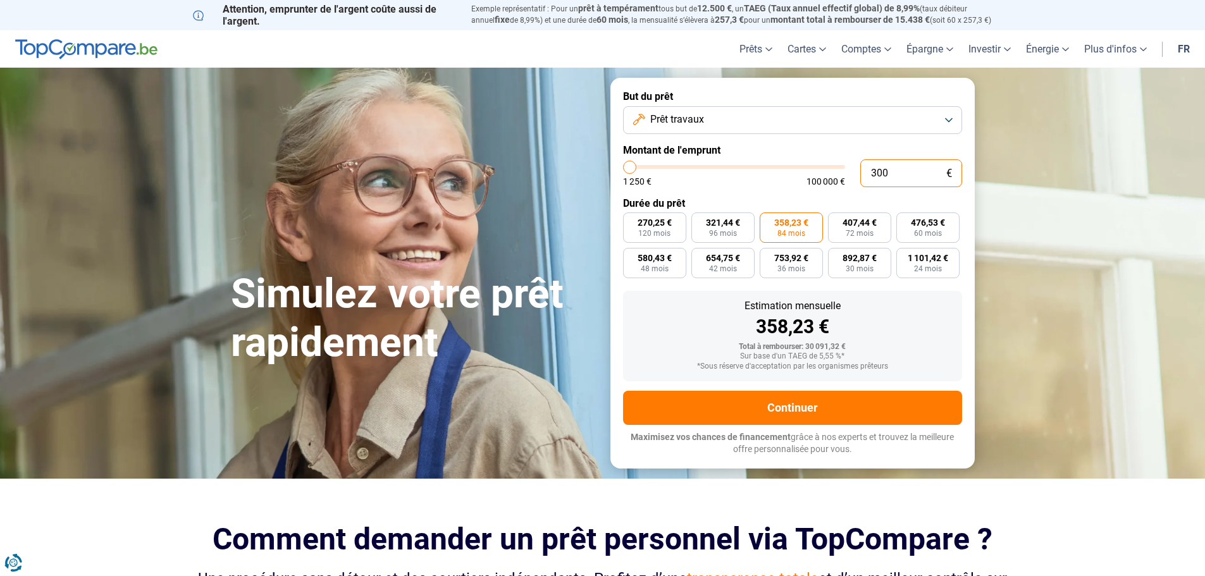
type input "3000"
type input "30 000"
type input "30000"
radio input "false"
radio input "true"
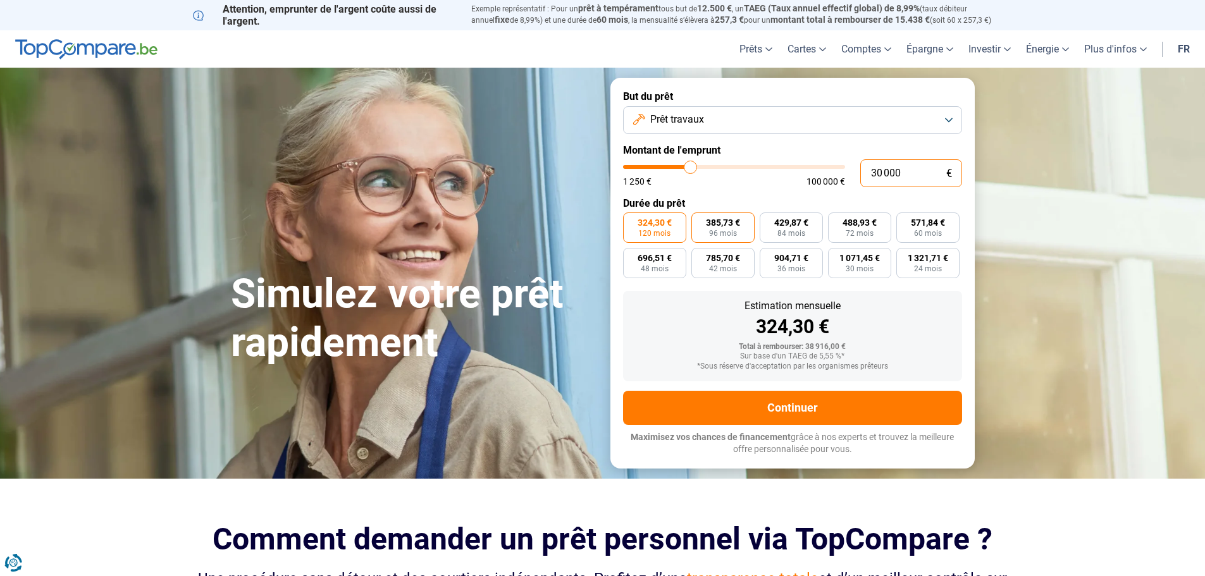
type input "30 000"
click at [735, 235] on span "96 mois" at bounding box center [723, 234] width 28 height 8
click at [700, 221] on input "385,73 € 96 mois" at bounding box center [695, 217] width 8 height 8
radio input "true"
